Goal: Task Accomplishment & Management: Manage account settings

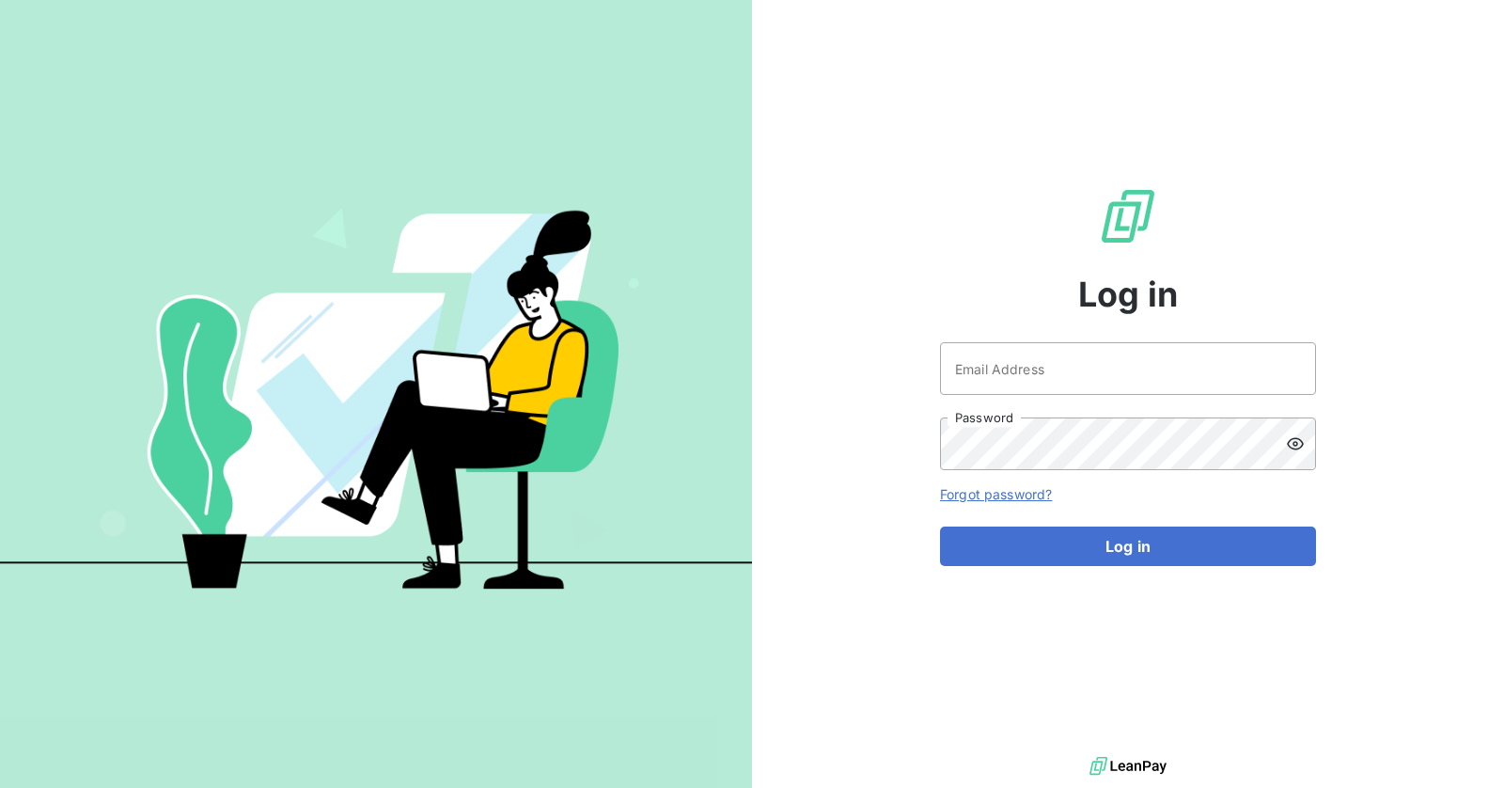
click at [846, 389] on div "Log in Email Address Password Forgot password? Log in" at bounding box center [1128, 376] width 752 height 752
click at [867, 363] on div "Log in Email Address Password Forgot password? Log in" at bounding box center [1128, 376] width 752 height 752
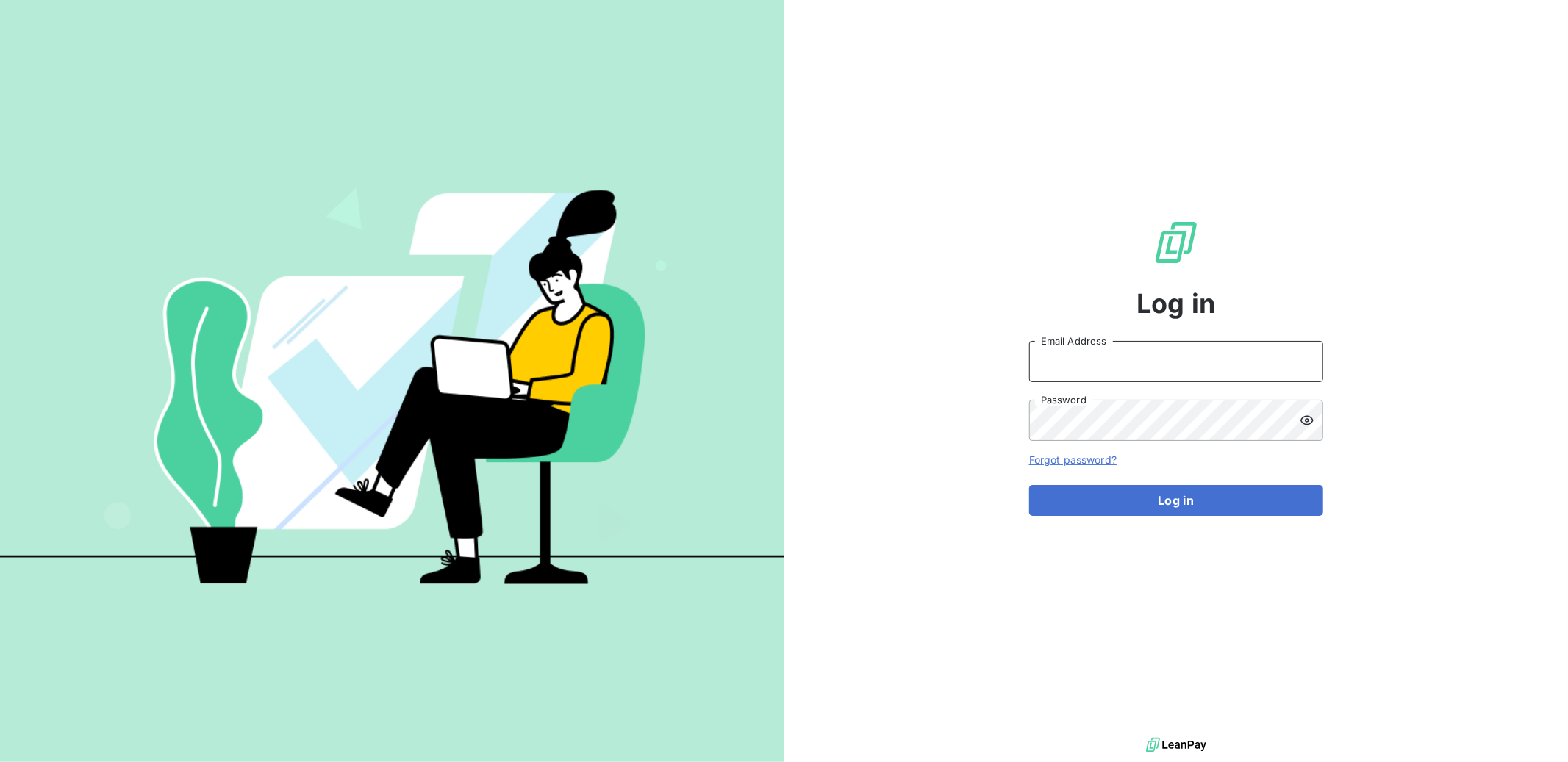
click at [1077, 356] on input "Email Address" at bounding box center [1176, 361] width 294 height 41
click at [1116, 360] on input "admin" at bounding box center [1176, 361] width 294 height 41
paste input "pierresinvestissement"
type input "admin@pierresinvestissement"
click at [1116, 486] on button "Log in" at bounding box center [1176, 499] width 294 height 30
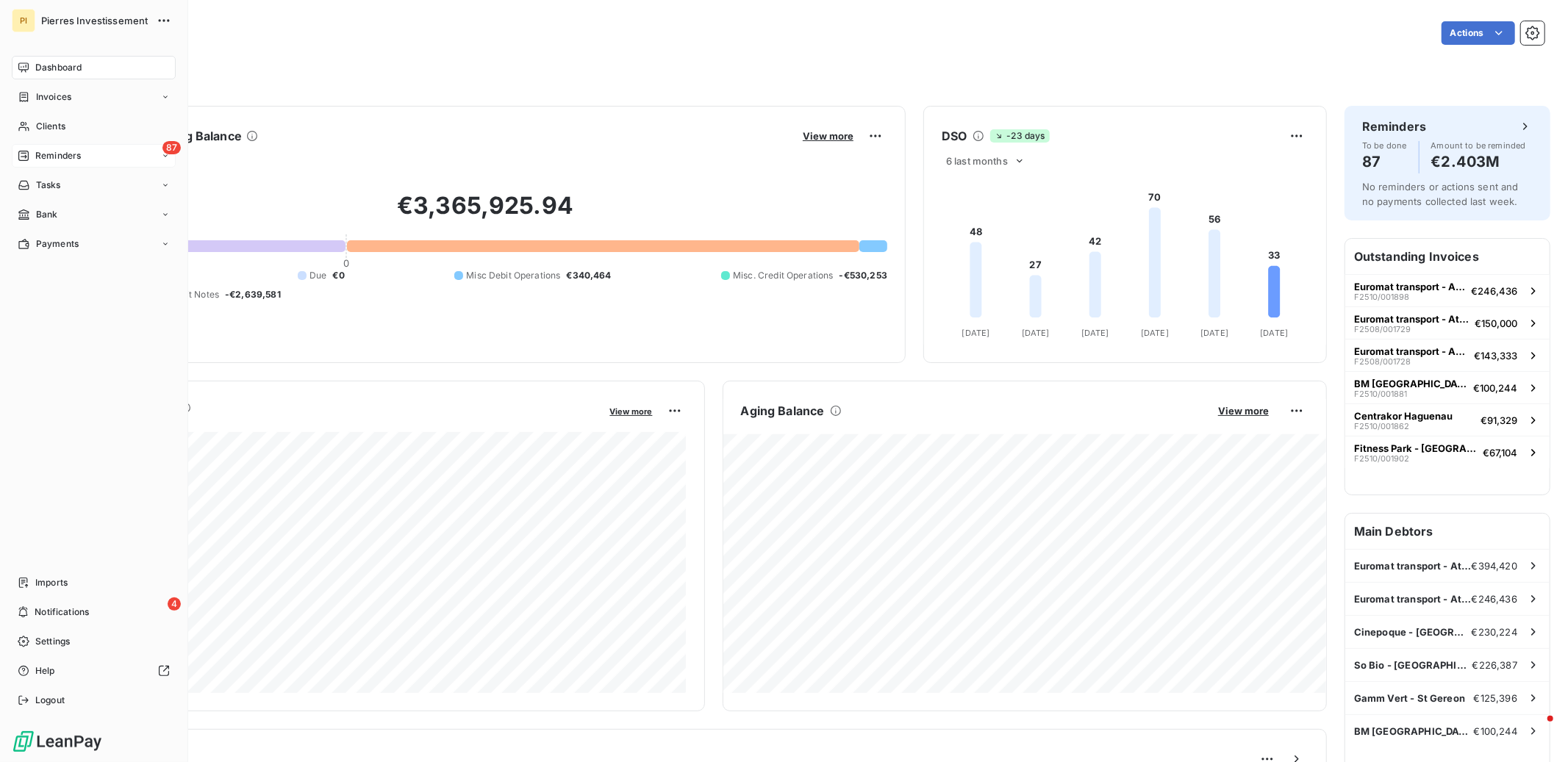
click at [48, 148] on div "87 Reminders" at bounding box center [94, 156] width 164 height 23
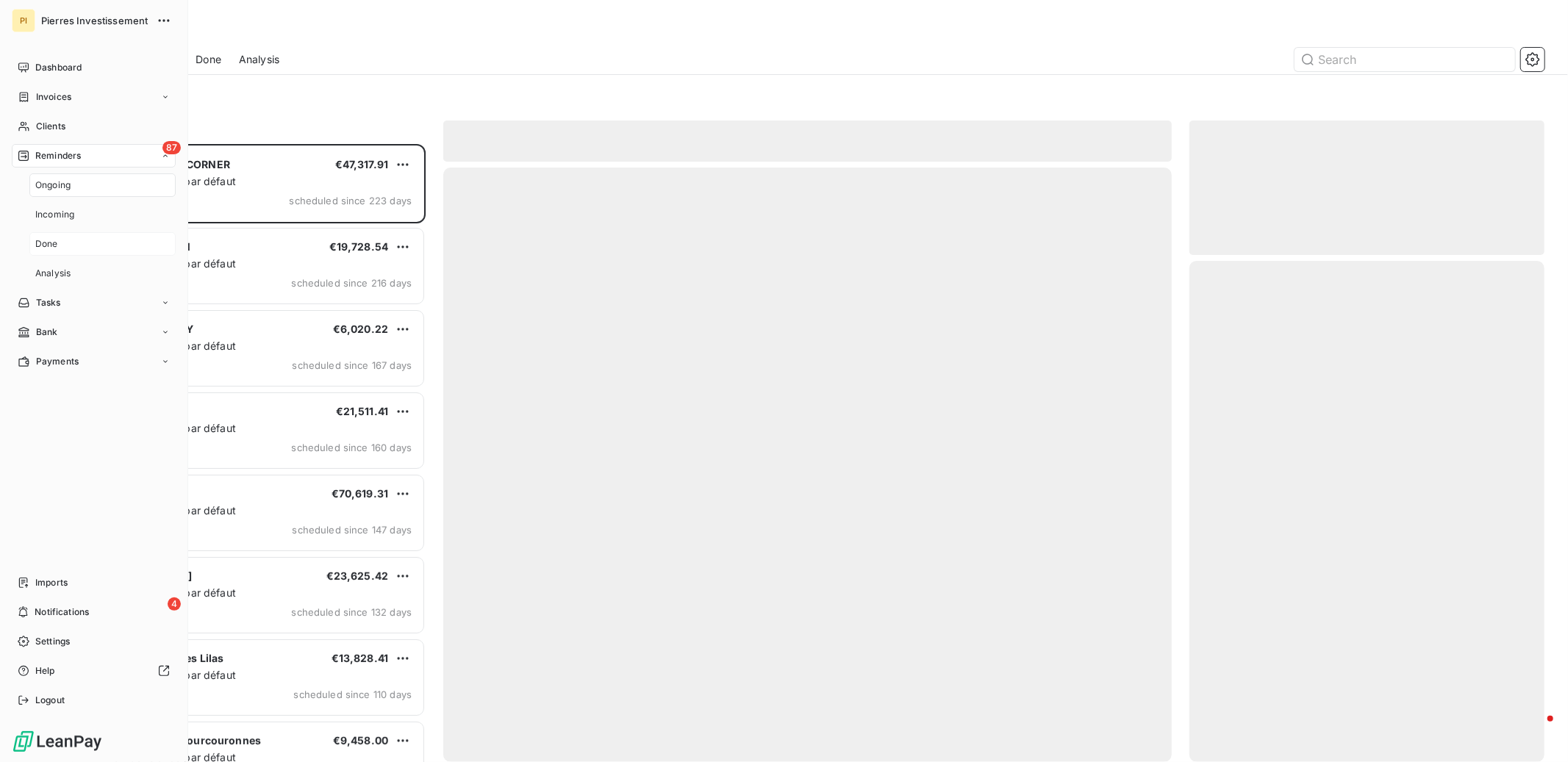
click at [85, 232] on div "Done" at bounding box center [102, 244] width 146 height 23
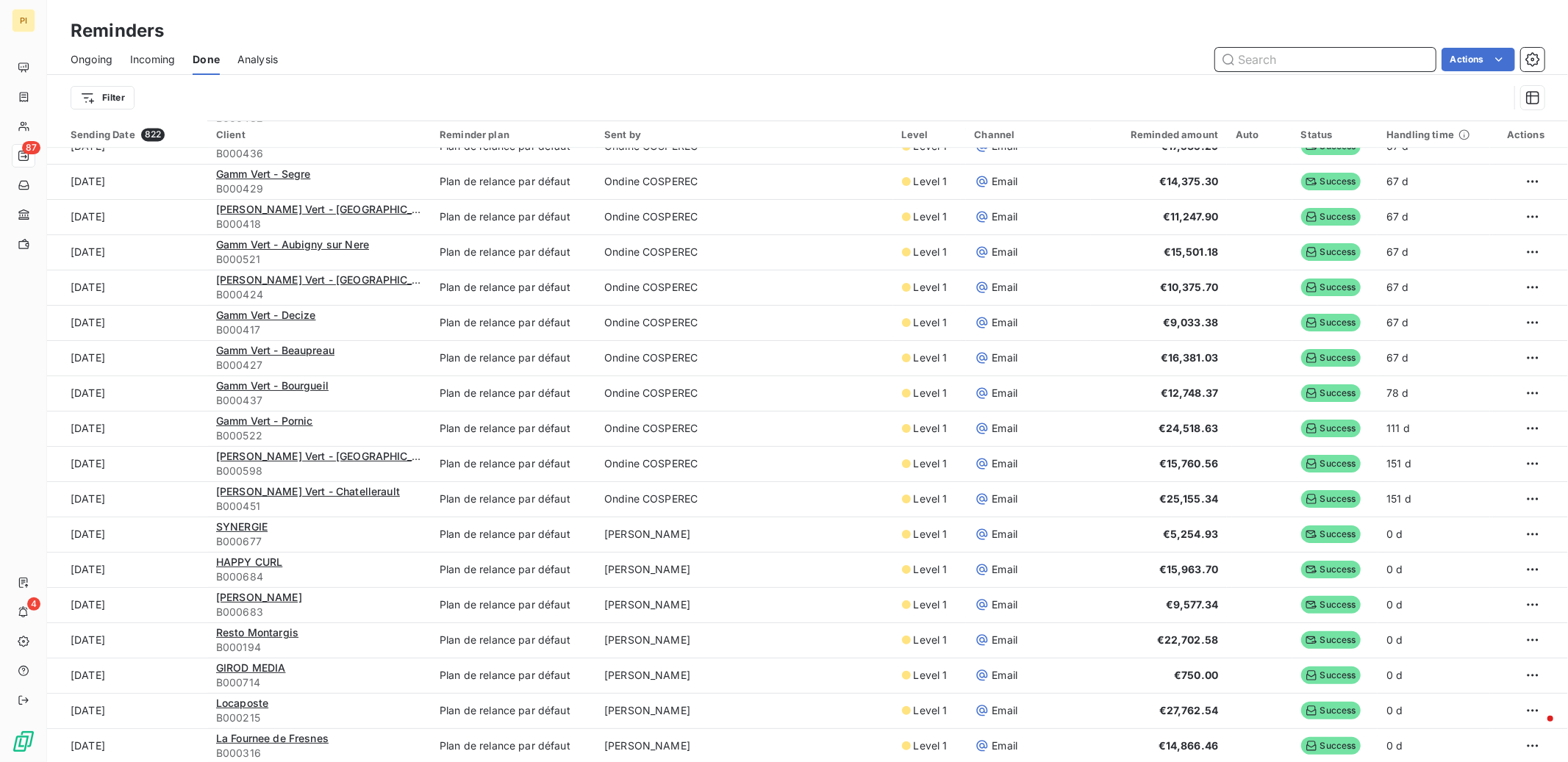
scroll to position [49, 0]
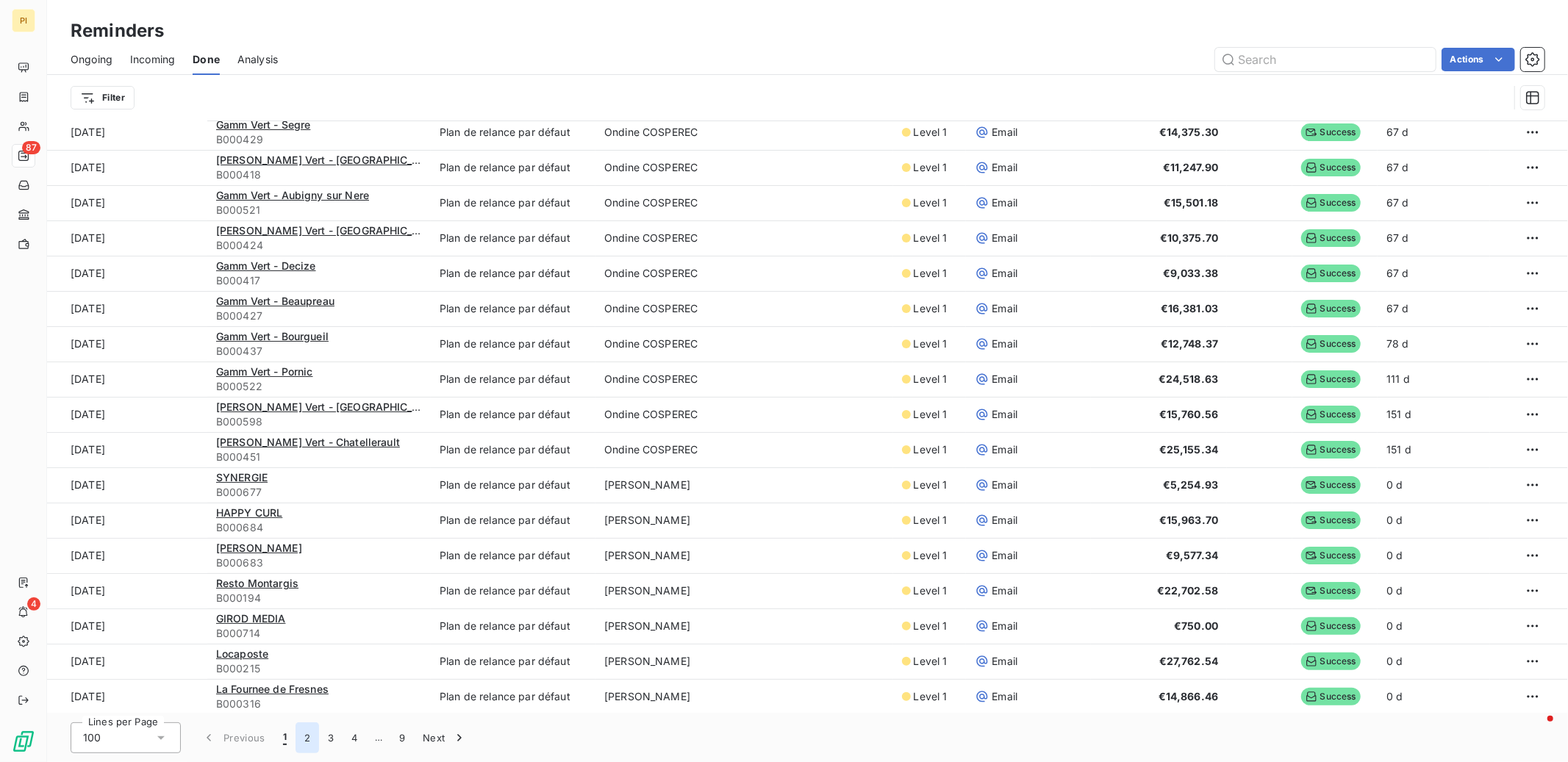
click at [307, 739] on button "2" at bounding box center [307, 737] width 23 height 30
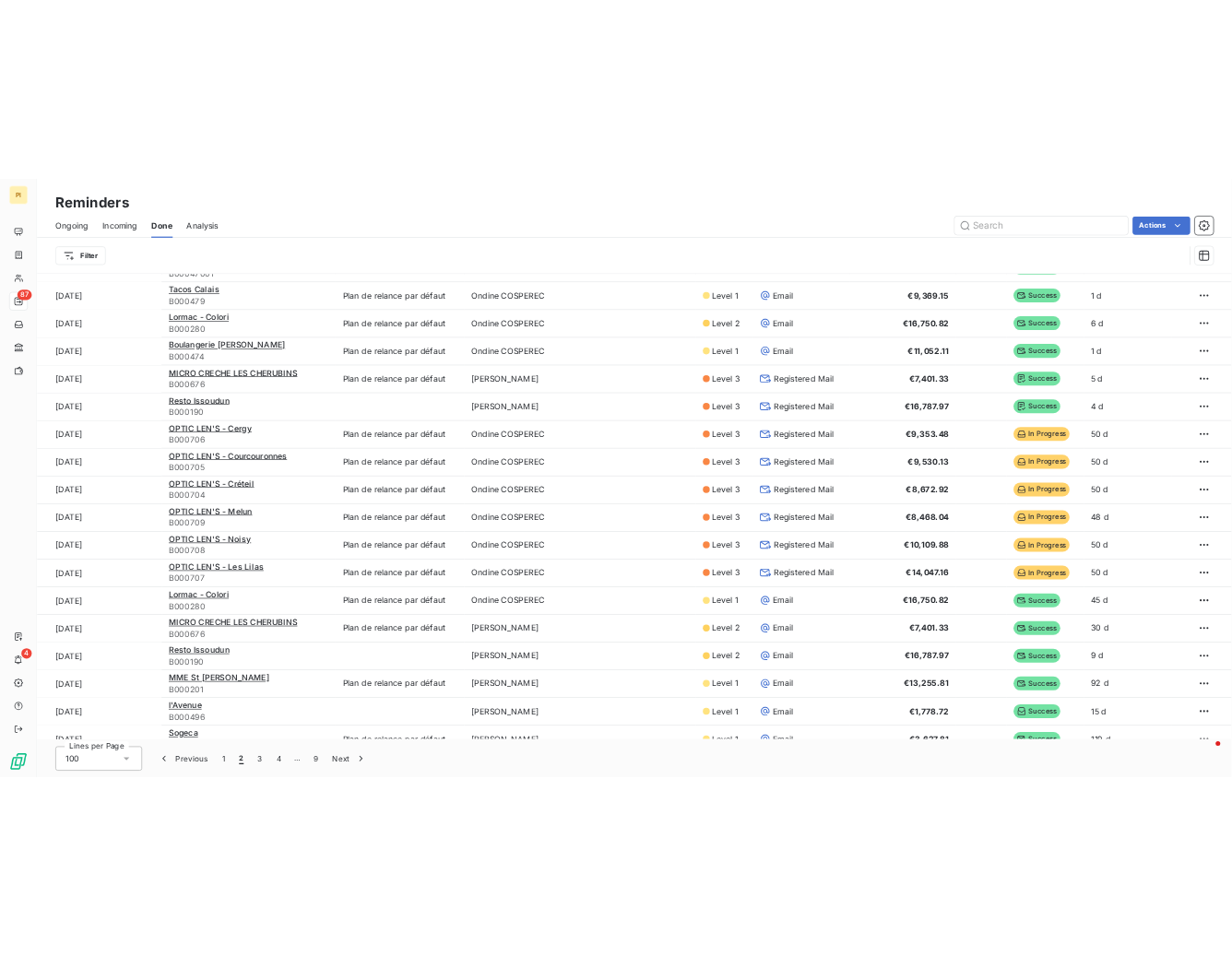
scroll to position [1614, 0]
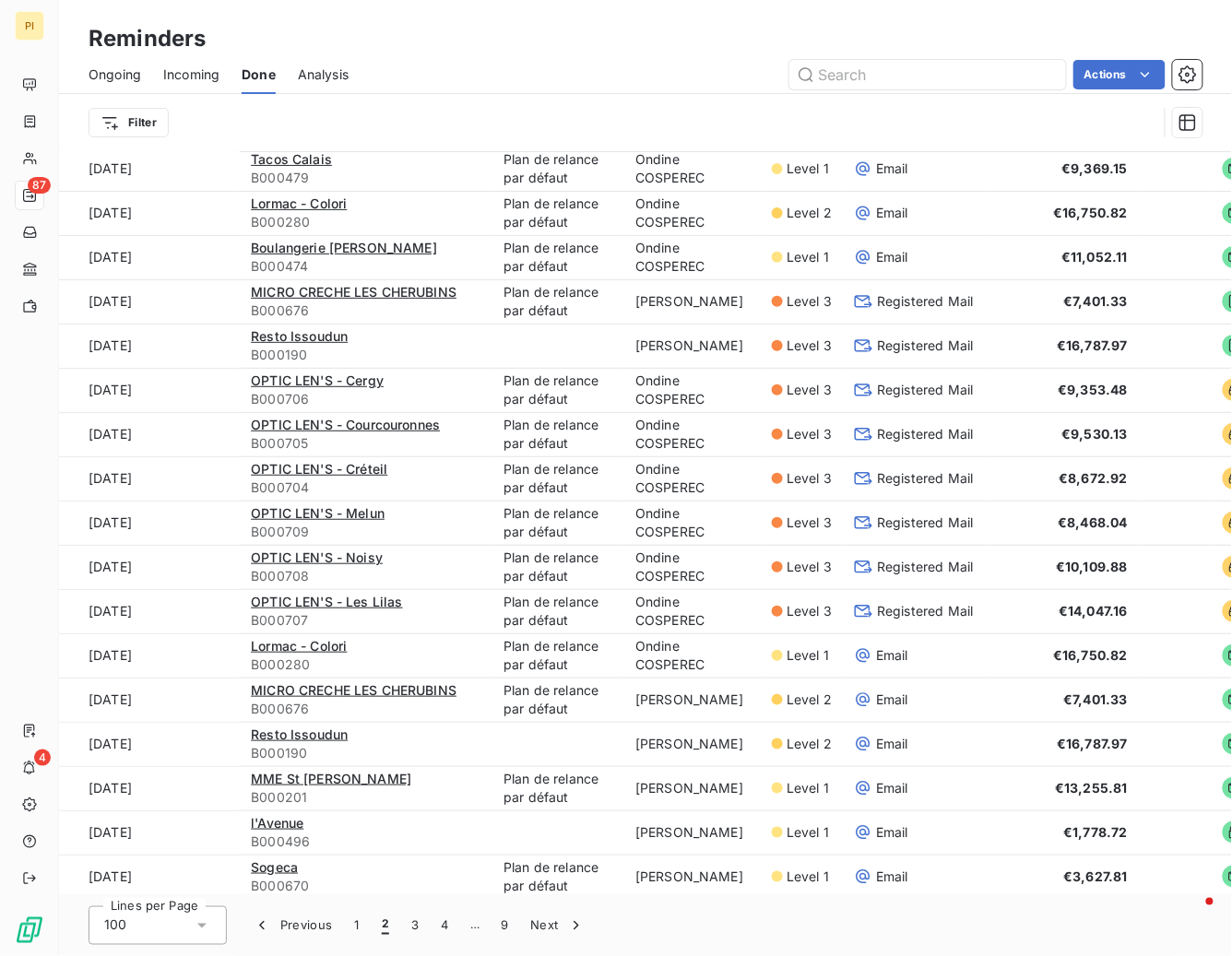
click at [202, 75] on span "Incoming" at bounding box center [190, 75] width 56 height 19
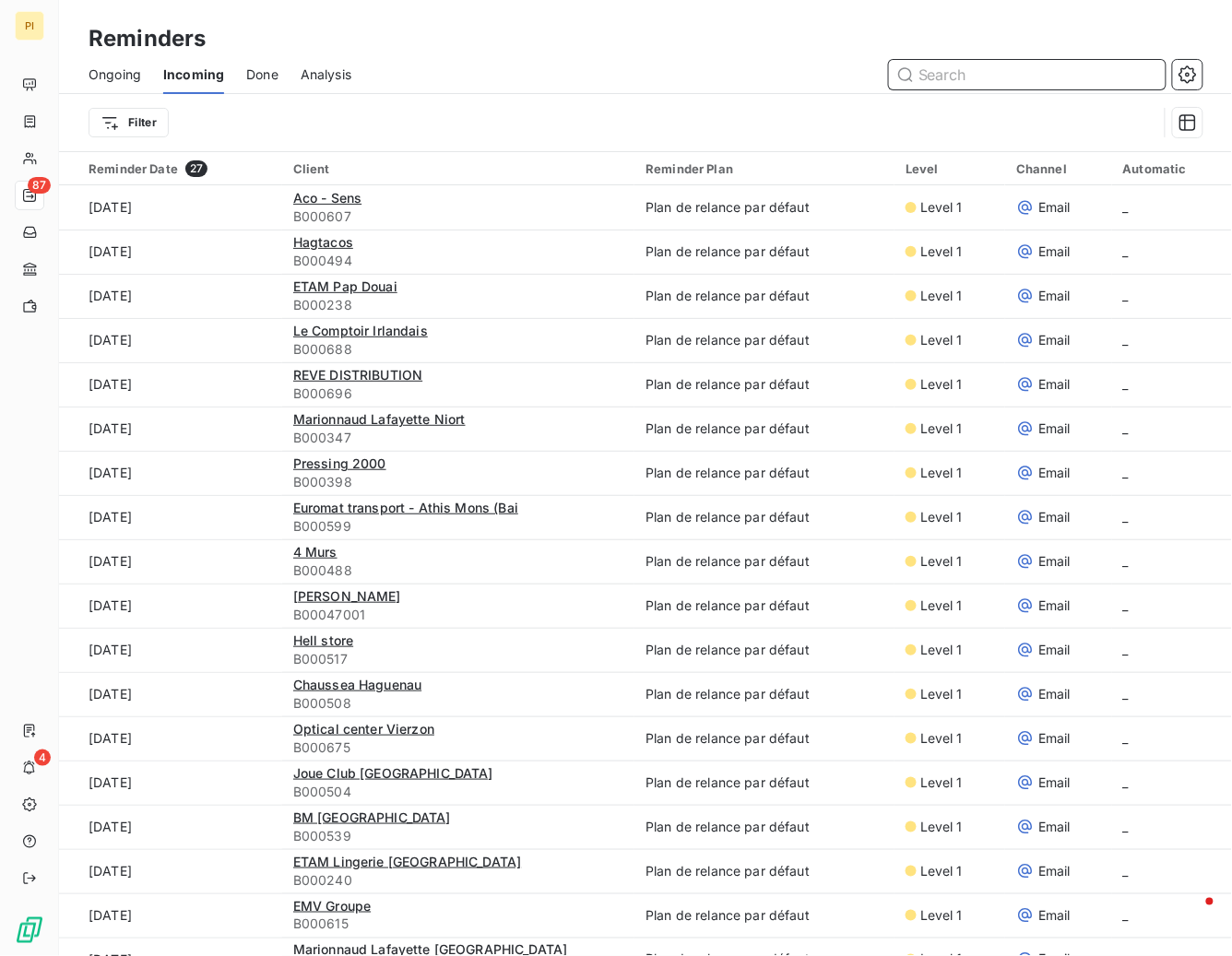
click at [249, 75] on span "Done" at bounding box center [262, 75] width 32 height 19
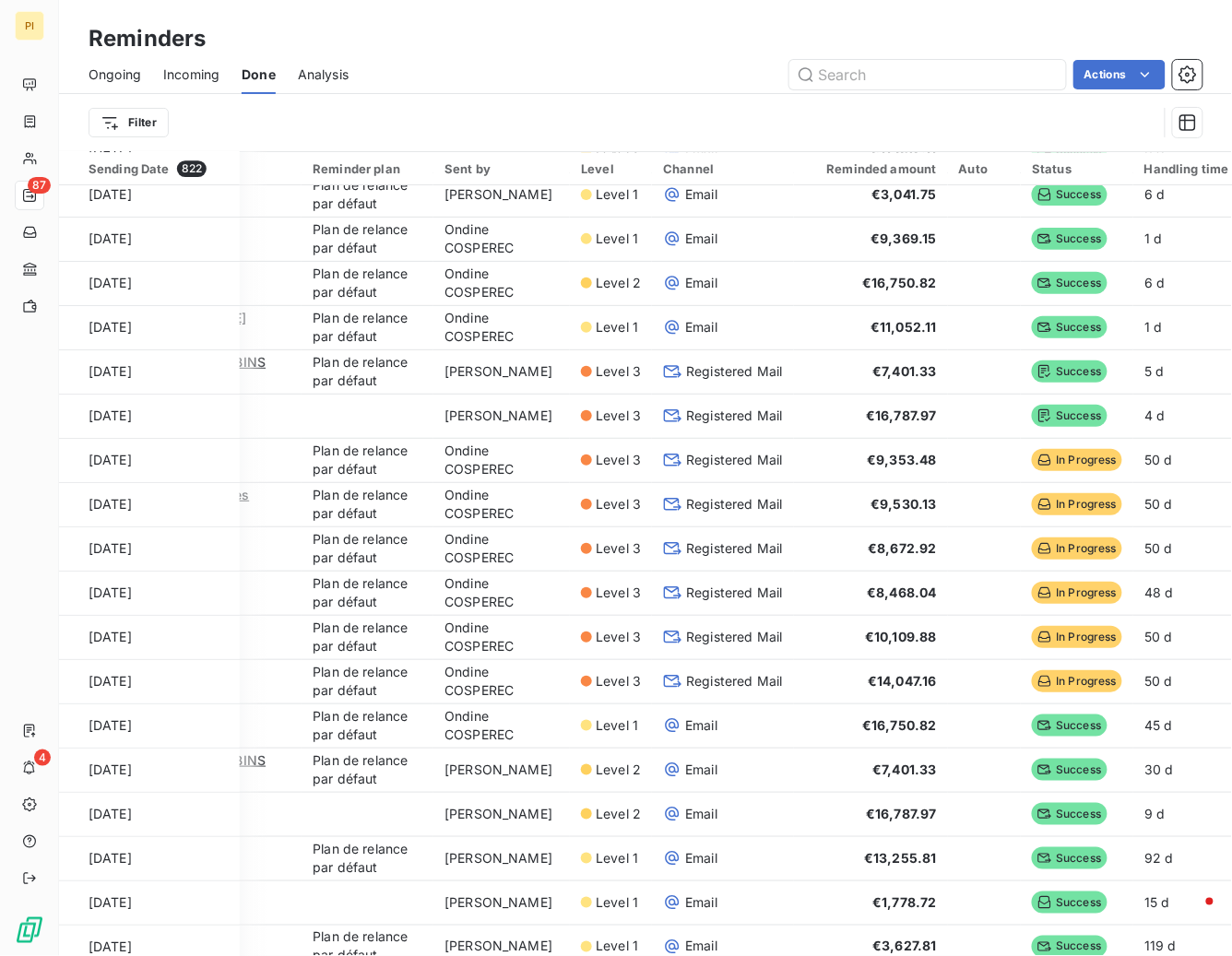
scroll to position [1605, 199]
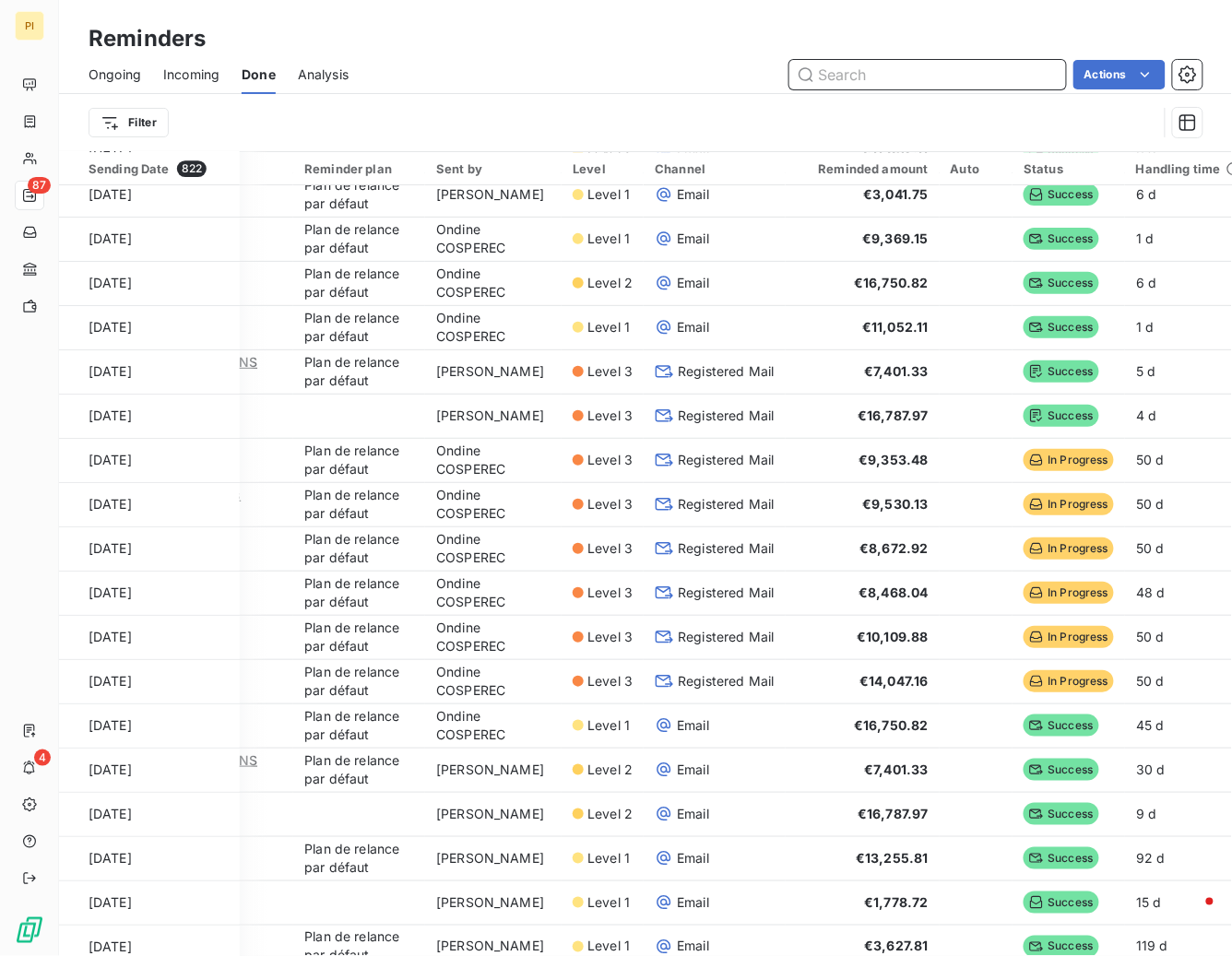
click at [183, 80] on span "Incoming" at bounding box center [190, 75] width 56 height 19
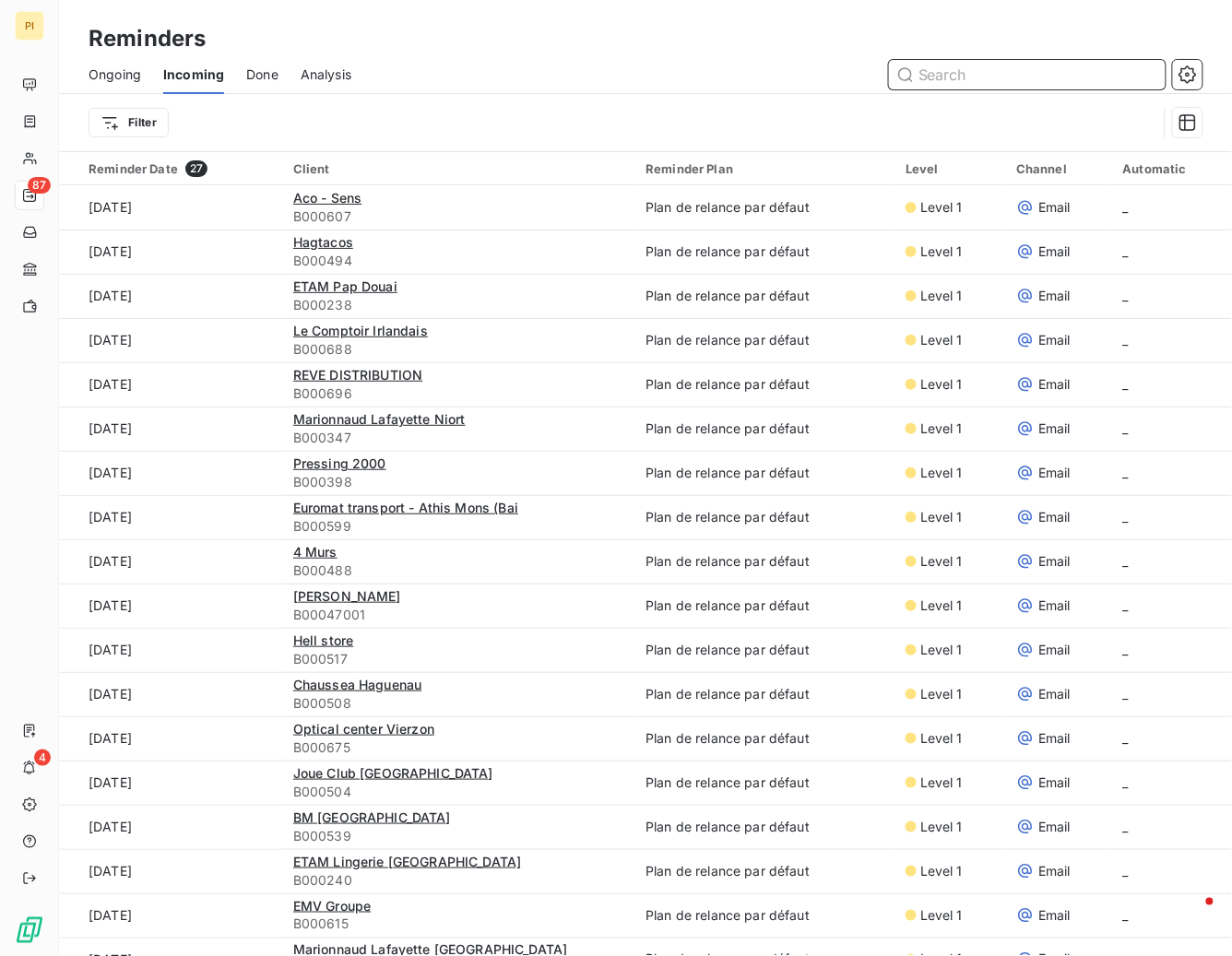
click at [256, 68] on span "Done" at bounding box center [262, 75] width 32 height 19
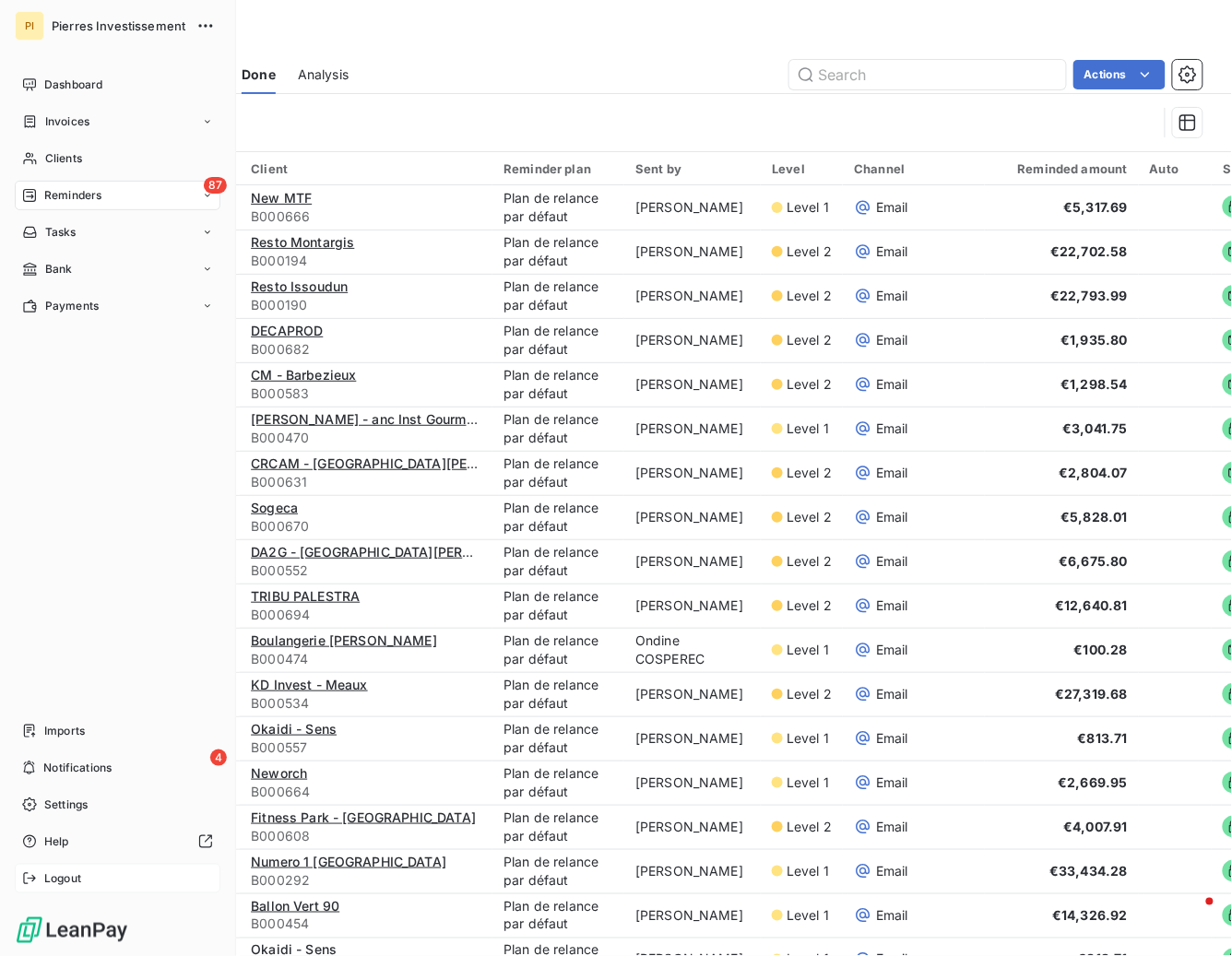
click at [38, 875] on div "Logout" at bounding box center [118, 879] width 206 height 29
